Goal: Transaction & Acquisition: Download file/media

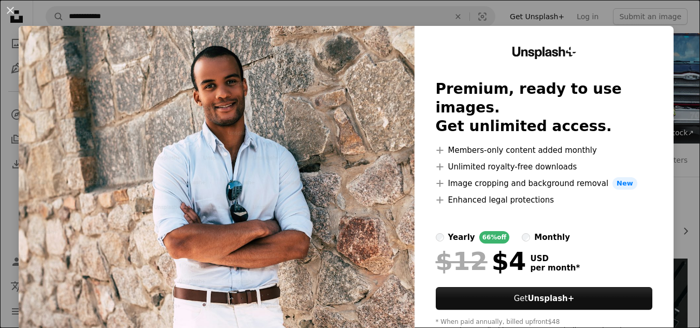
scroll to position [155, 0]
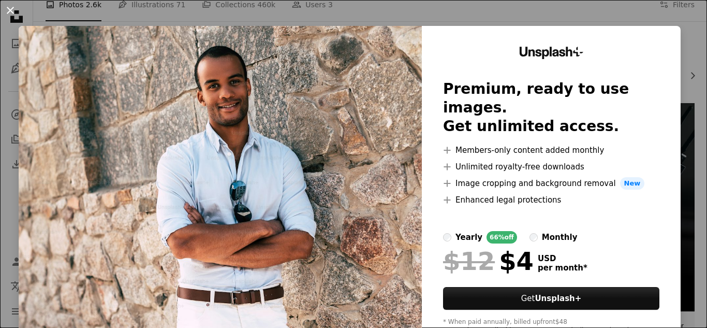
click at [12, 10] on button "An X shape" at bounding box center [10, 10] width 12 height 12
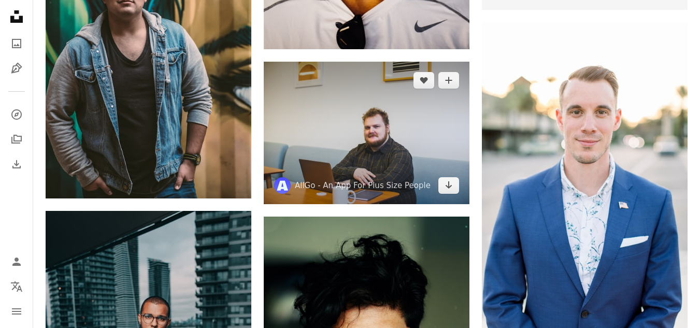
scroll to position [621, 0]
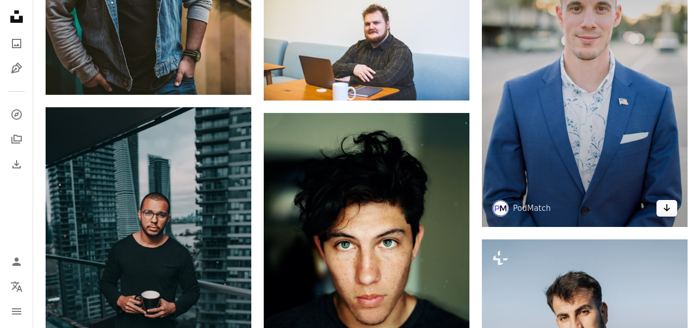
click at [667, 208] on icon "Arrow pointing down" at bounding box center [666, 207] width 8 height 12
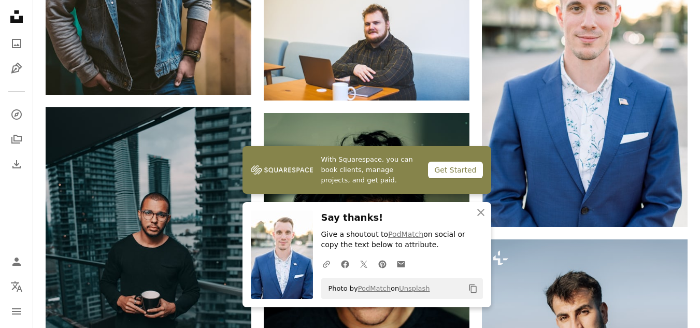
click at [478, 212] on icon "An X shape" at bounding box center [480, 212] width 12 height 12
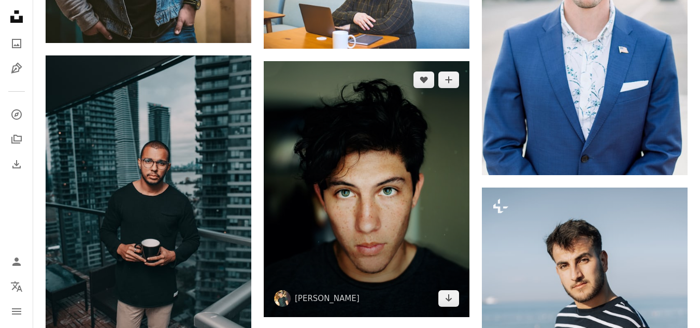
scroll to position [725, 0]
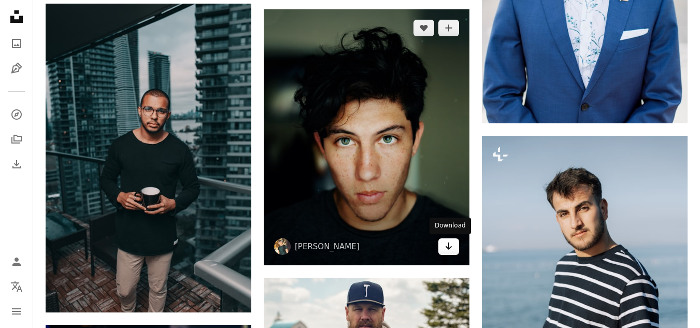
click at [447, 248] on icon "Download" at bounding box center [448, 245] width 7 height 7
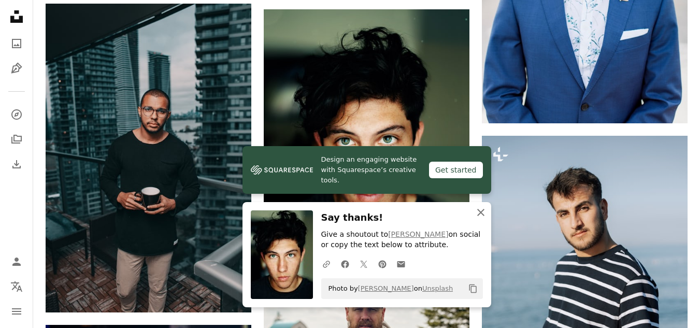
click at [483, 211] on icon "An X shape" at bounding box center [480, 212] width 12 height 12
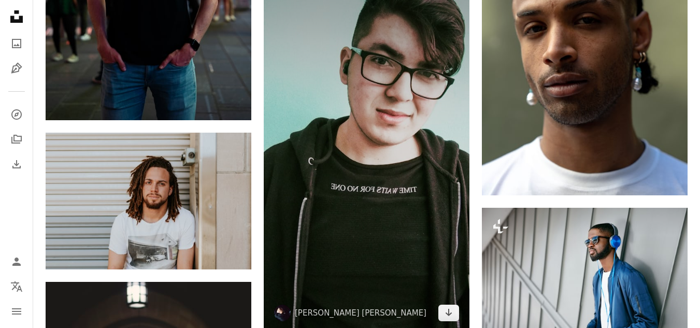
scroll to position [1346, 0]
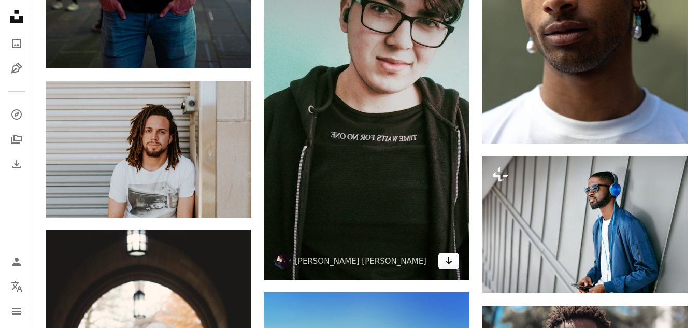
click at [451, 260] on icon "Arrow pointing down" at bounding box center [448, 260] width 8 height 12
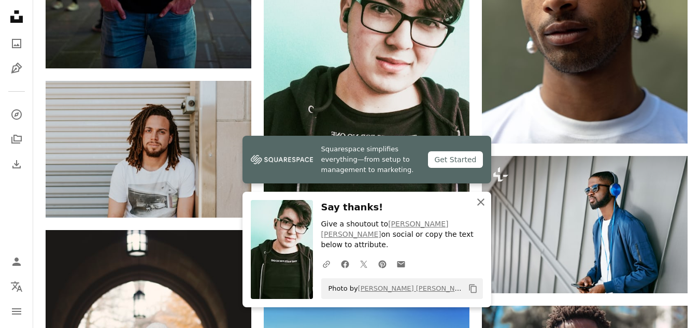
click at [481, 206] on icon "button" at bounding box center [480, 201] width 7 height 7
